Goal: Information Seeking & Learning: Learn about a topic

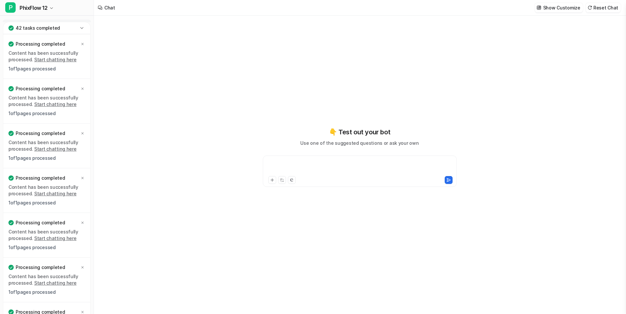
type textarea "**********"
click at [82, 27] on icon at bounding box center [82, 28] width 7 height 7
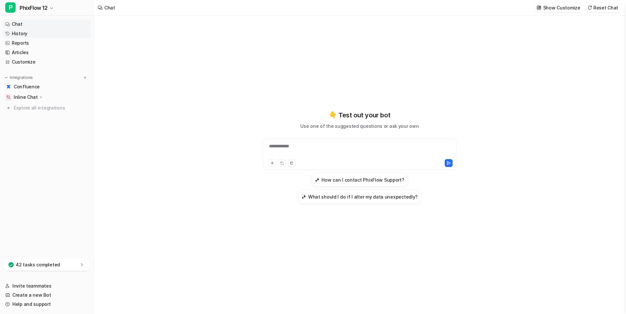
click at [23, 35] on link "History" at bounding box center [47, 33] width 88 height 9
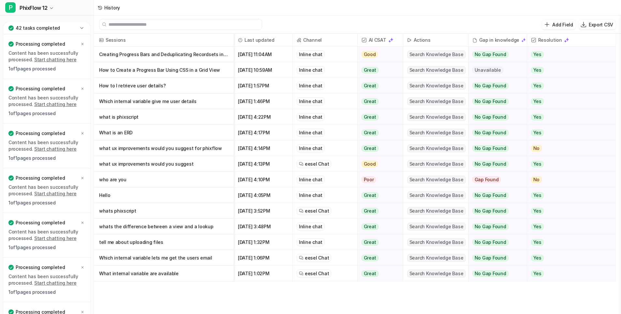
click at [81, 27] on icon at bounding box center [81, 28] width 3 height 2
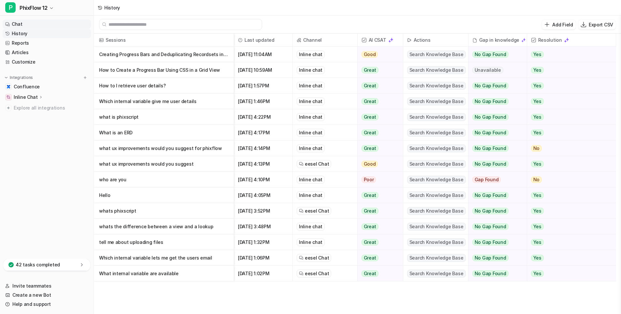
click at [18, 23] on link "Chat" at bounding box center [47, 24] width 88 height 9
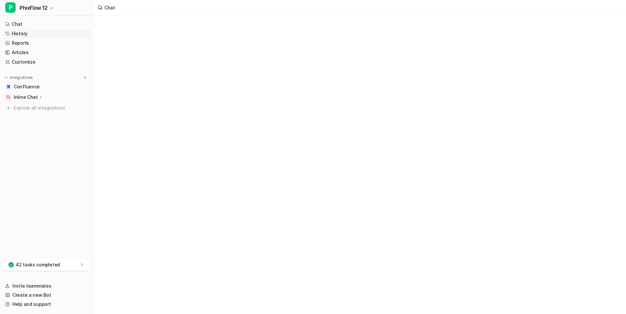
click at [20, 34] on link "History" at bounding box center [47, 33] width 88 height 9
type textarea "**********"
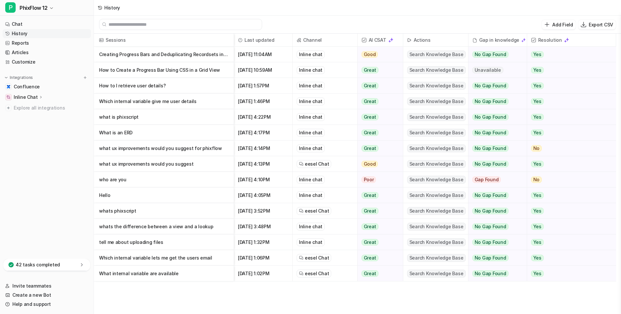
click at [138, 83] on p "How to I retrieve user details?" at bounding box center [163, 86] width 129 height 16
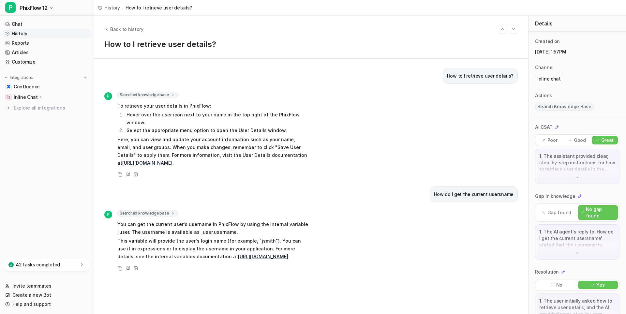
click at [19, 33] on link "History" at bounding box center [47, 33] width 88 height 9
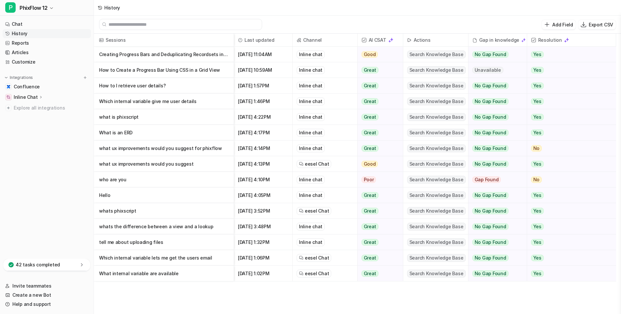
click at [99, 6] on icon at bounding box center [100, 8] width 4 height 4
drag, startPoint x: 16, startPoint y: 25, endPoint x: 17, endPoint y: 31, distance: 5.6
click at [16, 25] on link "Chat" at bounding box center [47, 24] width 88 height 9
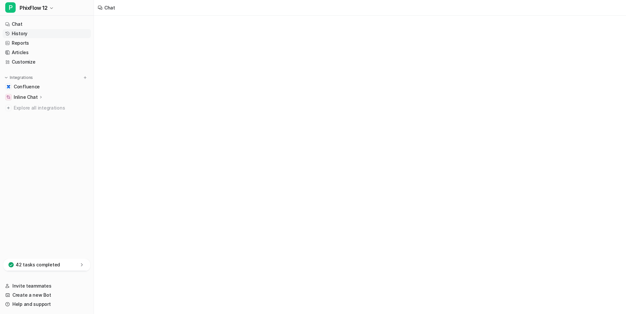
click at [17, 31] on link "History" at bounding box center [47, 33] width 88 height 9
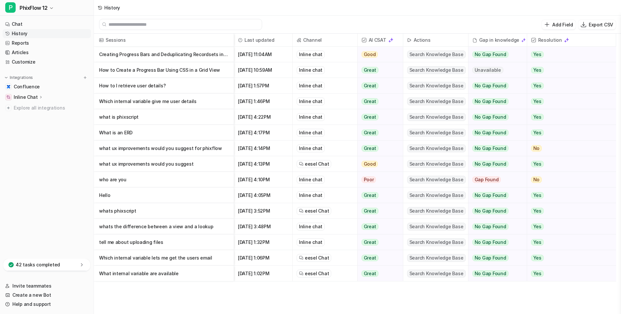
click at [149, 53] on p "Creating Progress Bars and Deduplicating Recordsets in Grids" at bounding box center [163, 55] width 129 height 16
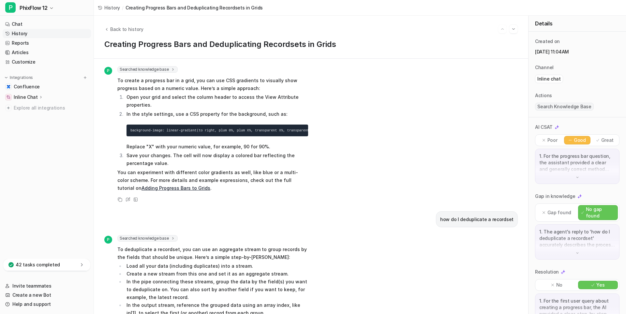
scroll to position [65, 0]
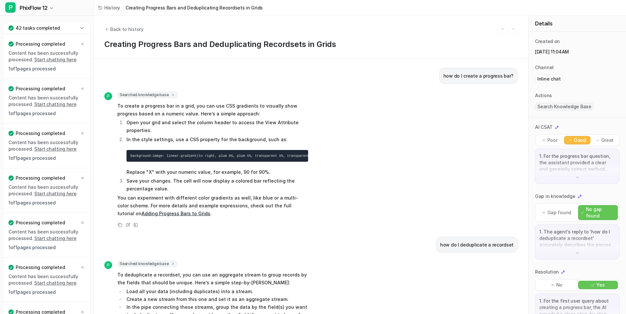
click at [82, 28] on icon at bounding box center [81, 28] width 3 height 2
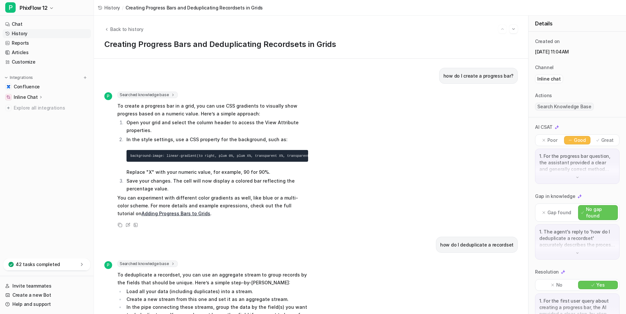
click at [20, 32] on link "History" at bounding box center [47, 33] width 88 height 9
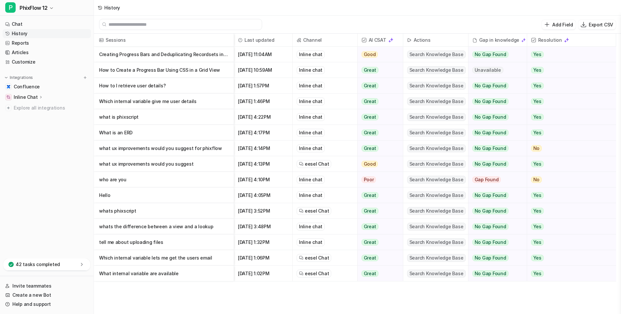
click at [136, 54] on p "Creating Progress Bars and Deduplicating Recordsets in Grids" at bounding box center [163, 55] width 129 height 16
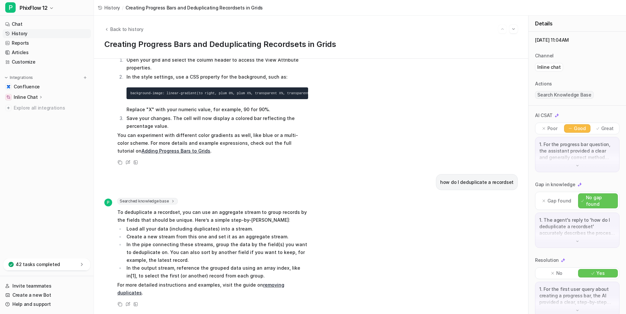
scroll to position [22, 0]
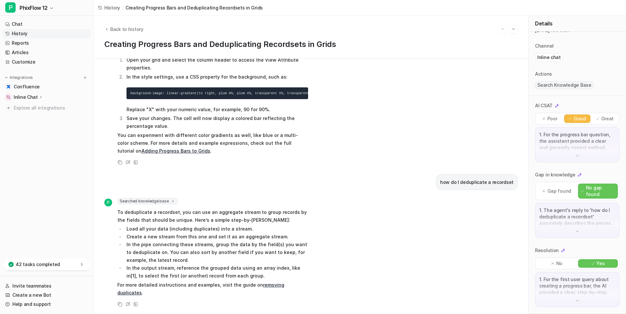
click at [575, 156] on img at bounding box center [577, 156] width 5 height 5
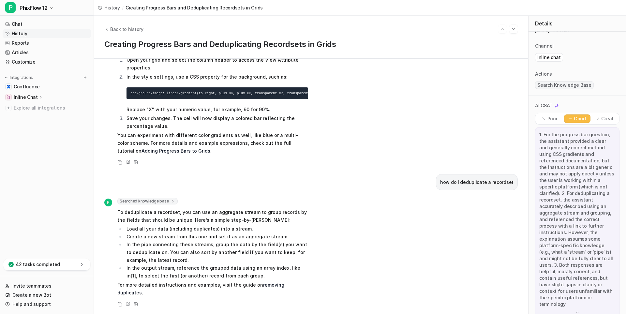
drag, startPoint x: 564, startPoint y: 230, endPoint x: 401, endPoint y: 272, distance: 167.7
click at [399, 272] on div "P Searched knowledge base search_queries : [ "deduplicate recordset", "remove d…" at bounding box center [311, 253] width 414 height 110
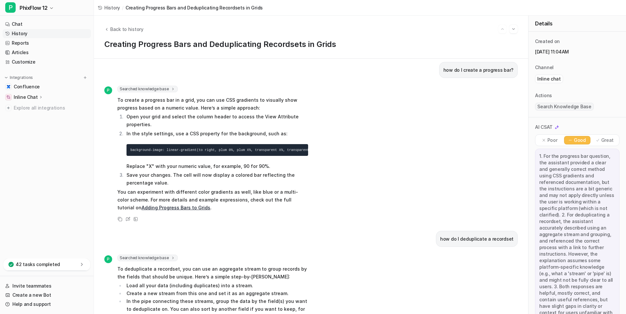
scroll to position [0, 0]
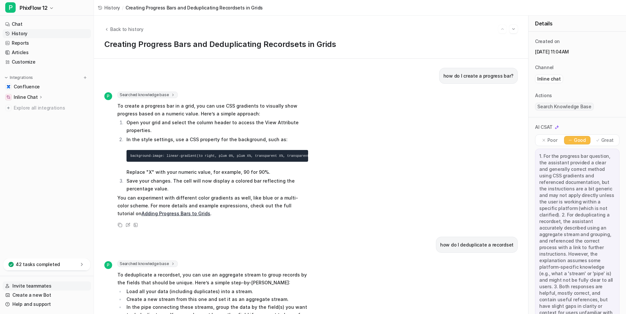
click at [27, 283] on link "Invite teammates" at bounding box center [47, 285] width 88 height 9
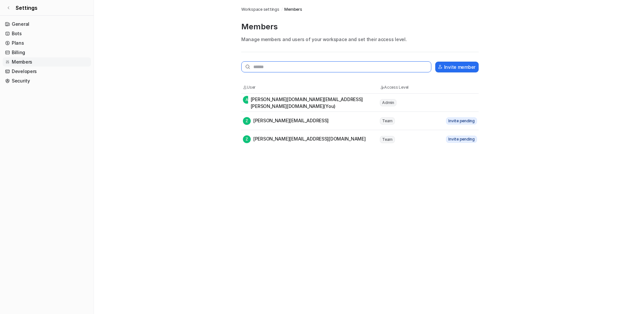
click at [335, 67] on input "text" at bounding box center [336, 66] width 190 height 11
paste input "**********"
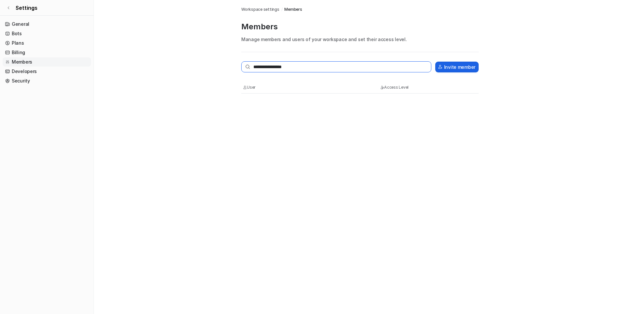
type input "**********"
click at [455, 66] on button "Invite member" at bounding box center [456, 67] width 43 height 11
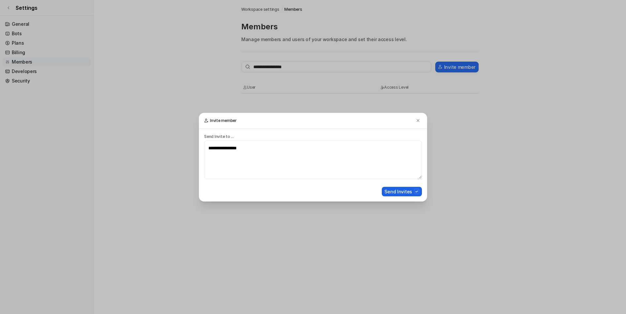
click at [397, 192] on button "Send Invites" at bounding box center [402, 191] width 40 height 9
click at [229, 150] on textarea "**********" at bounding box center [313, 160] width 218 height 38
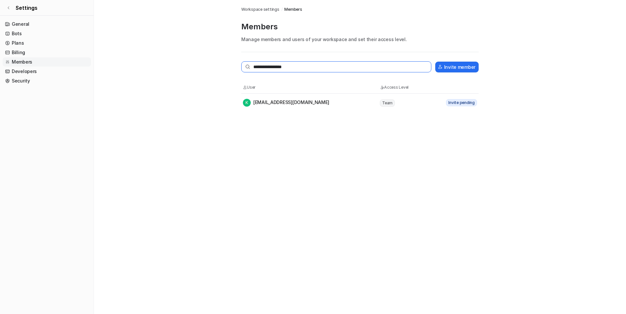
drag, startPoint x: 323, startPoint y: 66, endPoint x: 253, endPoint y: 69, distance: 69.2
click at [253, 69] on input "**********" at bounding box center [336, 66] width 190 height 11
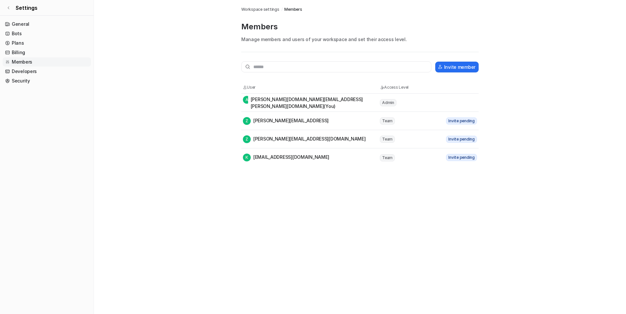
click at [282, 121] on div "Z zoe.baldwin@phixflow.ocm" at bounding box center [286, 121] width 86 height 8
click at [246, 120] on span "Z" at bounding box center [247, 121] width 8 height 8
click at [249, 138] on span "Z" at bounding box center [247, 139] width 8 height 8
click at [249, 164] on tr "K katelin@eesel.app Team Invite pending" at bounding box center [359, 157] width 237 height 18
click at [388, 122] on span "Team" at bounding box center [387, 120] width 15 height 7
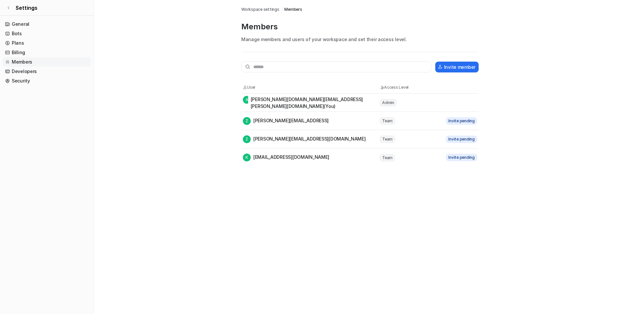
drag, startPoint x: 389, startPoint y: 138, endPoint x: 390, endPoint y: 152, distance: 14.1
click at [389, 140] on span "Team" at bounding box center [387, 139] width 15 height 7
click at [389, 156] on span "Team" at bounding box center [387, 157] width 15 height 7
click at [9, 8] on icon at bounding box center [9, 8] width 4 height 4
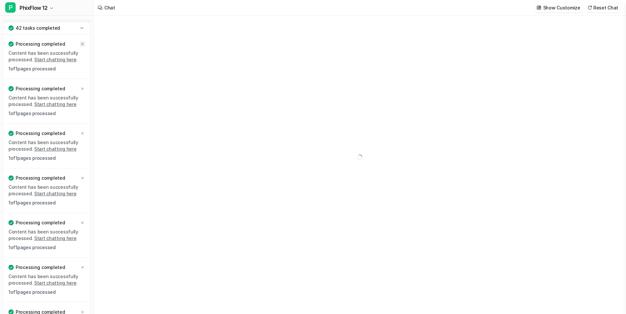
click at [83, 46] on div at bounding box center [82, 43] width 5 height 5
type textarea "**********"
click at [83, 45] on icon at bounding box center [83, 44] width 4 height 4
click at [84, 265] on div at bounding box center [82, 267] width 5 height 5
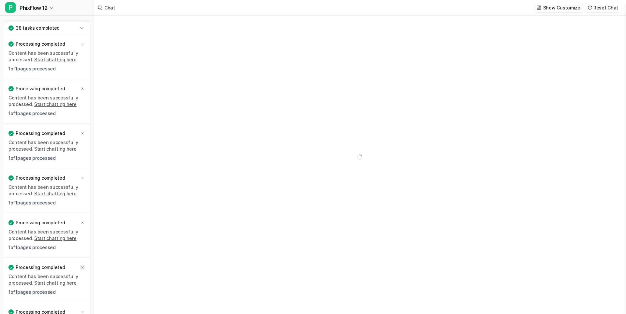
click at [83, 266] on icon at bounding box center [83, 267] width 4 height 4
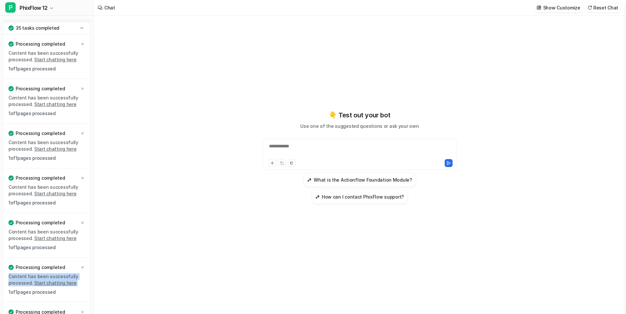
click at [83, 266] on icon at bounding box center [83, 267] width 4 height 4
click at [83, 310] on icon at bounding box center [83, 312] width 4 height 4
click at [83, 266] on icon at bounding box center [83, 267] width 4 height 4
click at [83, 310] on icon at bounding box center [83, 312] width 4 height 4
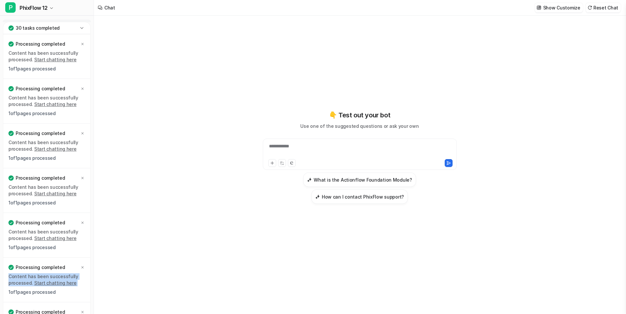
click at [83, 266] on icon at bounding box center [83, 267] width 4 height 4
click at [83, 310] on icon at bounding box center [83, 312] width 4 height 4
click at [83, 266] on icon at bounding box center [83, 267] width 4 height 4
click at [83, 310] on icon at bounding box center [83, 312] width 4 height 4
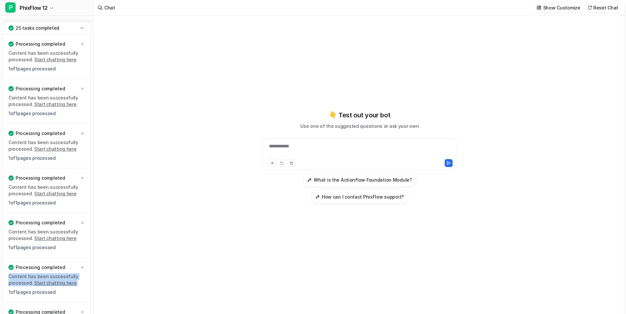
click at [83, 266] on icon at bounding box center [83, 267] width 4 height 4
click at [83, 310] on icon at bounding box center [83, 312] width 4 height 4
click at [83, 266] on icon at bounding box center [83, 267] width 4 height 4
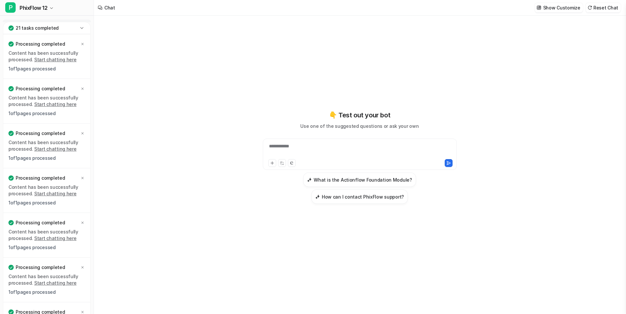
click at [83, 310] on icon at bounding box center [83, 312] width 4 height 4
click at [83, 266] on icon at bounding box center [83, 267] width 4 height 4
click at [83, 310] on icon at bounding box center [83, 312] width 4 height 4
click at [83, 266] on icon at bounding box center [83, 267] width 4 height 4
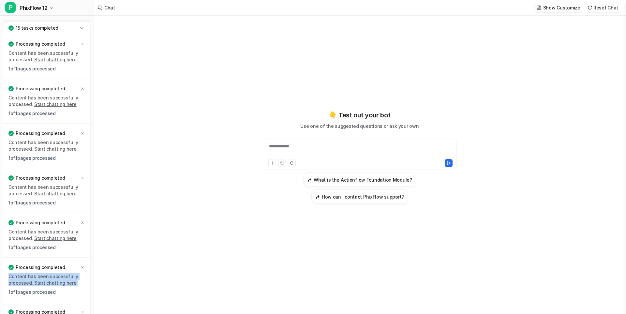
click at [83, 266] on icon at bounding box center [83, 267] width 4 height 4
click at [83, 310] on icon at bounding box center [83, 312] width 4 height 4
click at [83, 266] on icon at bounding box center [83, 267] width 4 height 4
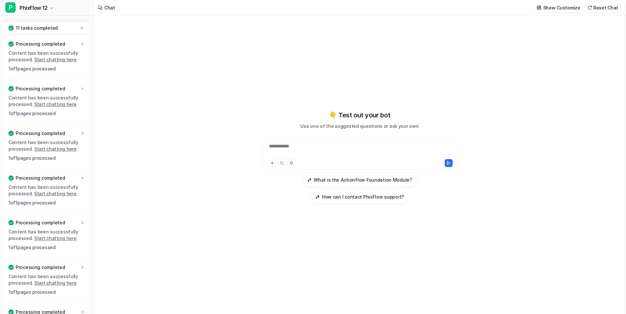
click at [83, 310] on icon at bounding box center [83, 312] width 4 height 4
click at [83, 266] on icon at bounding box center [83, 267] width 4 height 4
click at [83, 310] on icon at bounding box center [83, 312] width 4 height 4
click at [83, 266] on icon at bounding box center [83, 267] width 4 height 4
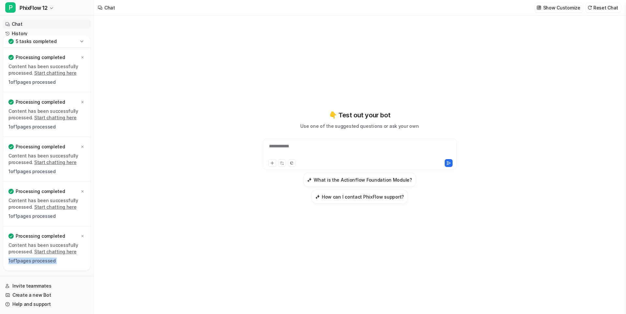
click at [83, 266] on div "Processing completed Content has been successfully processed. Start chatting he…" at bounding box center [46, 248] width 87 height 44
click at [85, 238] on div "Processing completed Content has been successfully processed. Start chatting he…" at bounding box center [46, 248] width 87 height 44
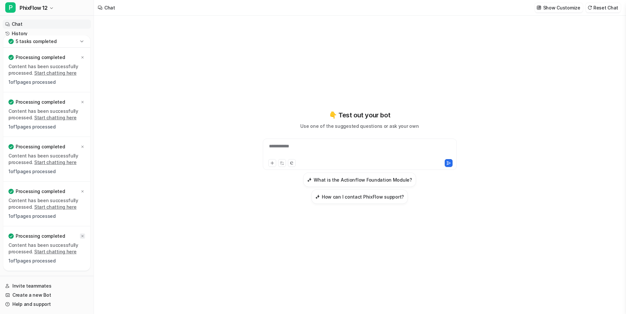
click at [84, 235] on icon at bounding box center [83, 236] width 4 height 4
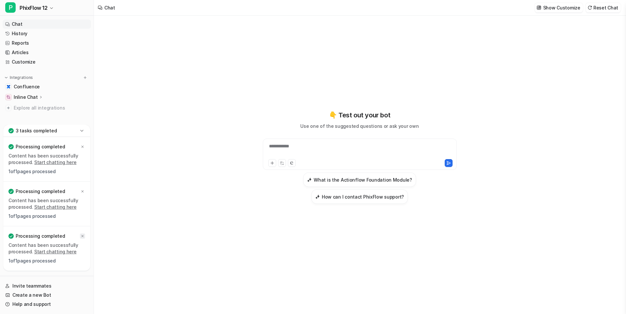
click at [83, 236] on icon at bounding box center [83, 236] width 4 height 4
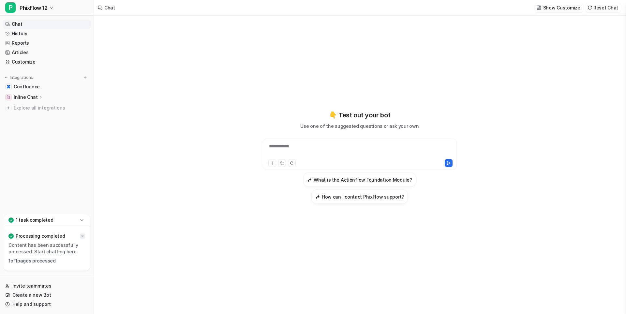
click at [82, 236] on icon at bounding box center [83, 236] width 2 height 2
click at [20, 32] on link "History" at bounding box center [47, 33] width 88 height 9
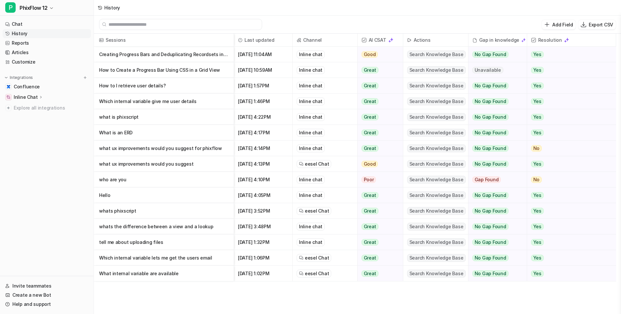
click at [142, 54] on p "Creating Progress Bars and Deduplicating Recordsets in Grids" at bounding box center [163, 55] width 129 height 16
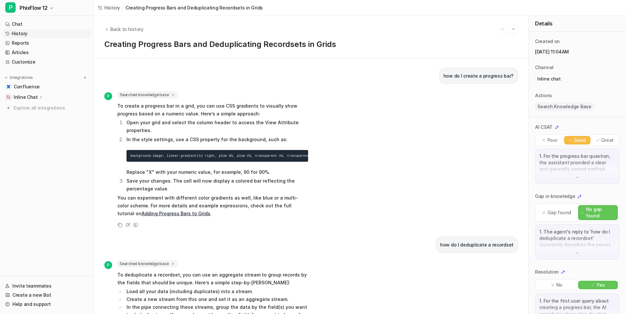
click at [576, 179] on img at bounding box center [577, 177] width 5 height 5
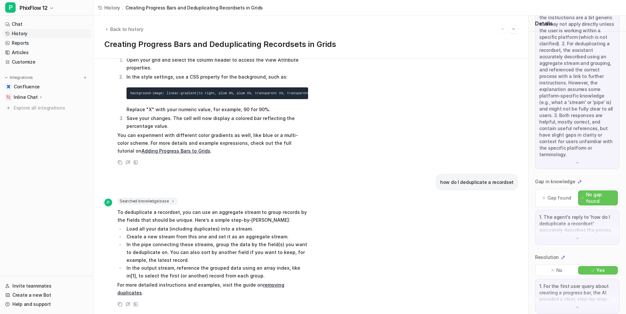
scroll to position [172, 0]
click at [113, 31] on span "Back to history" at bounding box center [126, 29] width 33 height 7
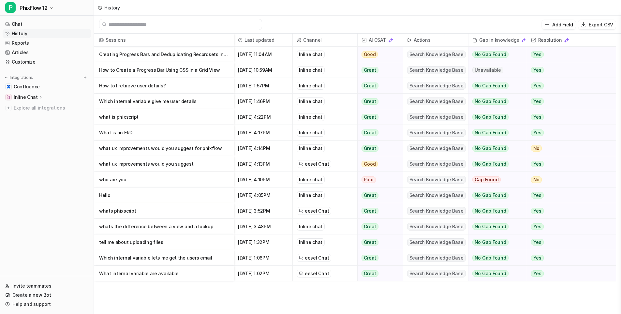
click at [119, 71] on p "How to Create a Progress Bar Using CSS in a Grid View" at bounding box center [163, 70] width 129 height 16
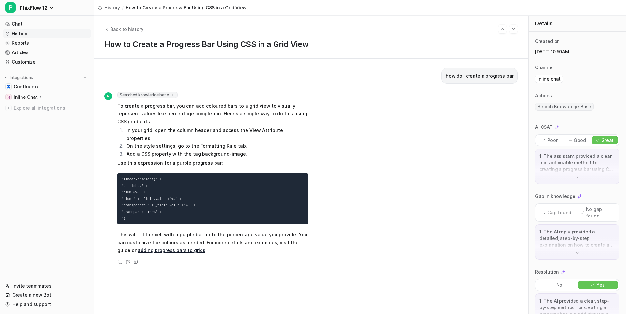
click at [550, 139] on p "Poor" at bounding box center [553, 140] width 10 height 7
drag, startPoint x: 564, startPoint y: 140, endPoint x: 570, endPoint y: 141, distance: 5.3
click at [566, 141] on div "Good" at bounding box center [577, 140] width 26 height 8
click at [592, 141] on div "Great" at bounding box center [605, 140] width 26 height 8
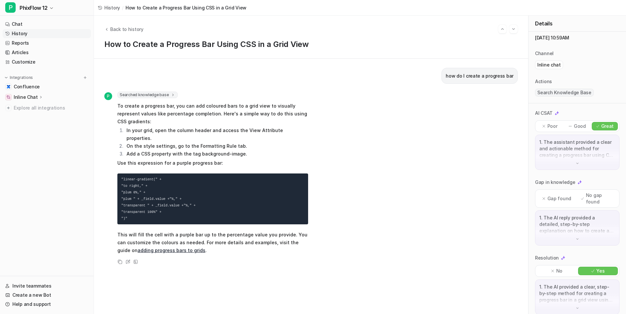
scroll to position [22, 0]
